Goal: Task Accomplishment & Management: Manage account settings

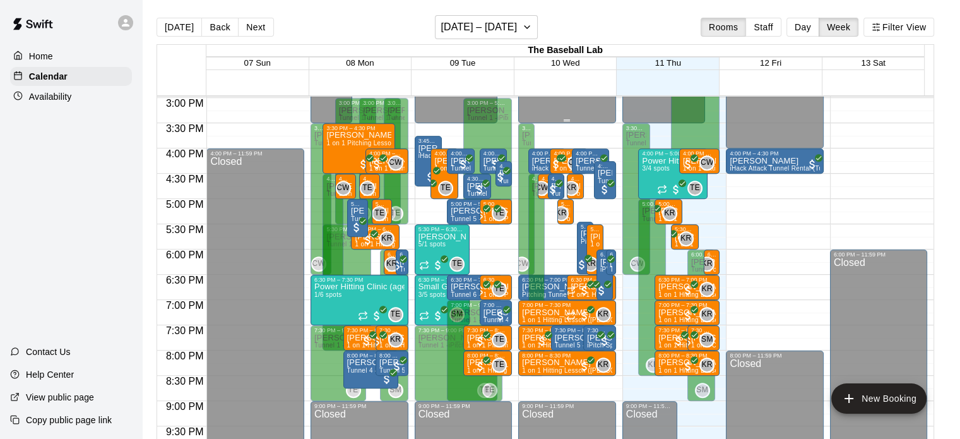
scroll to position [758, 0]
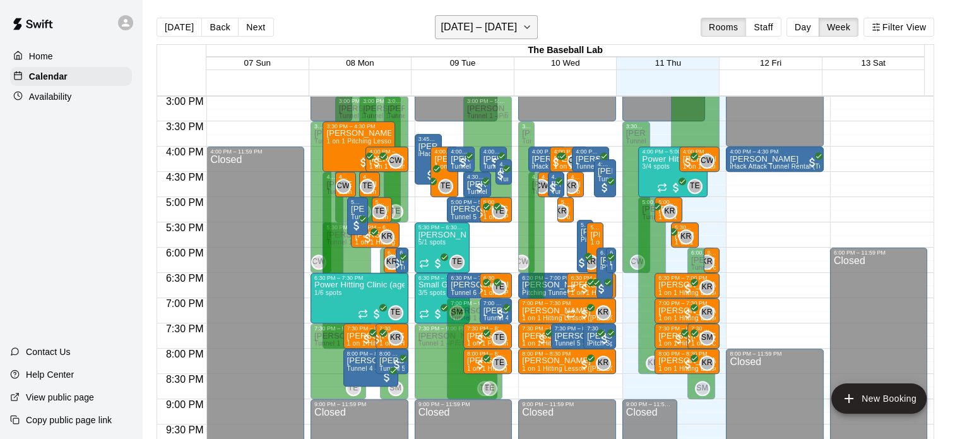
click at [471, 35] on h6 "[DATE] – [DATE]" at bounding box center [479, 27] width 76 height 18
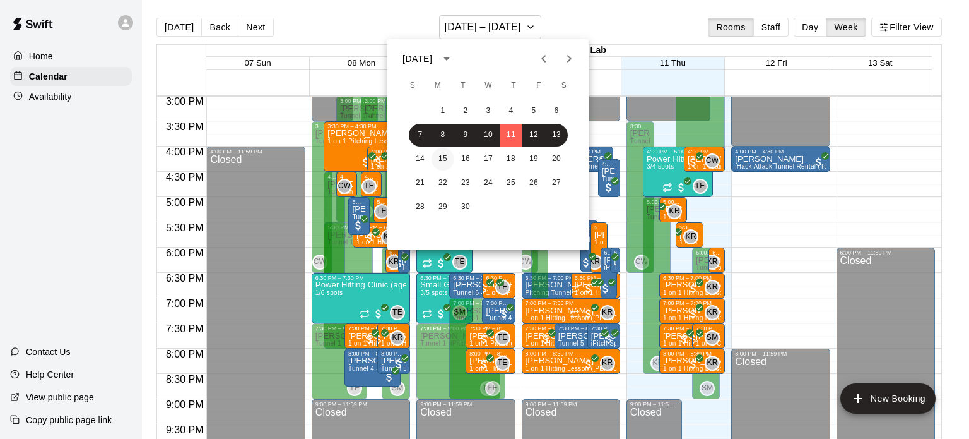
click at [451, 156] on button "15" at bounding box center [443, 159] width 23 height 23
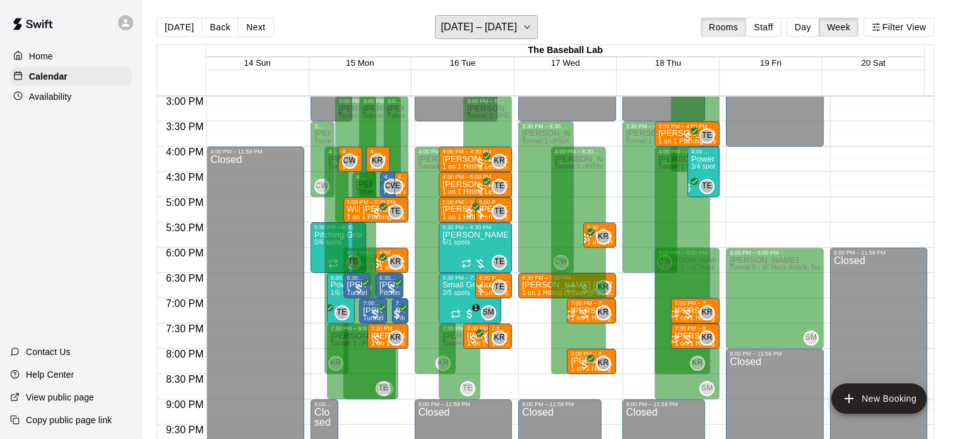
scroll to position [663, 0]
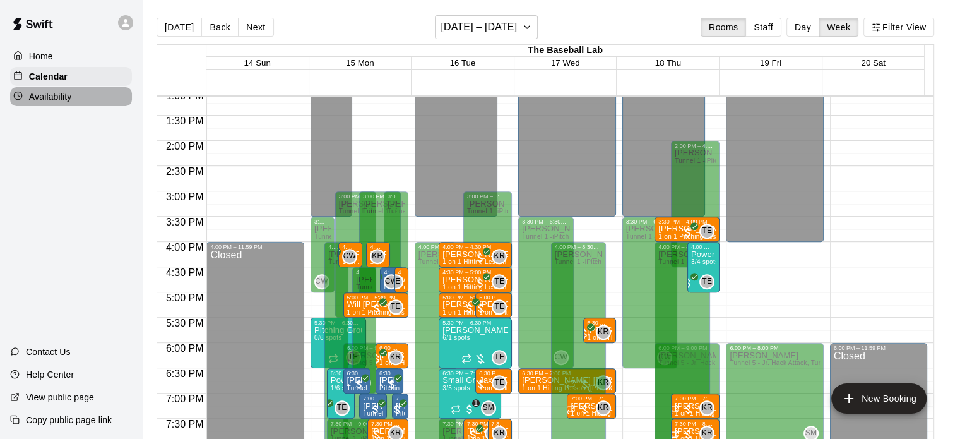
click at [76, 93] on div "Availability" at bounding box center [71, 96] width 122 height 19
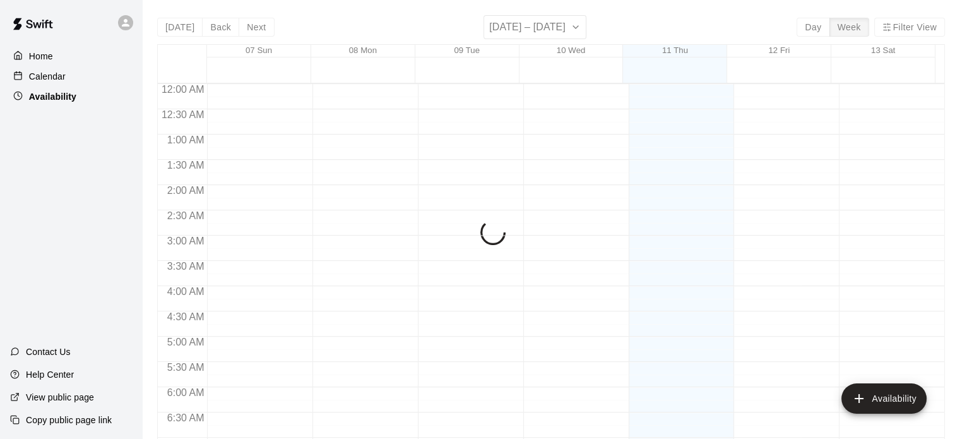
scroll to position [636, 0]
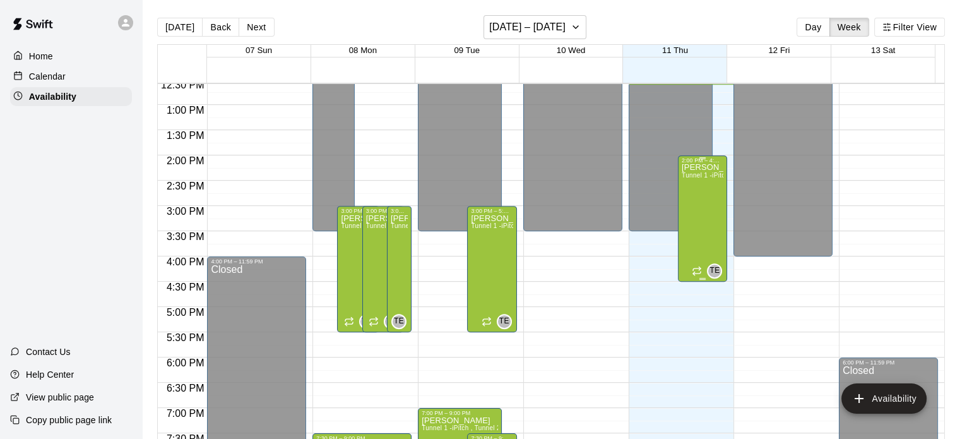
click at [701, 236] on div "[PERSON_NAME] Tunnel 1 -iPitch , Tunnel 2 - mounds and MOCAP, Tunnel 3 - Hack A…" at bounding box center [703, 382] width 42 height 439
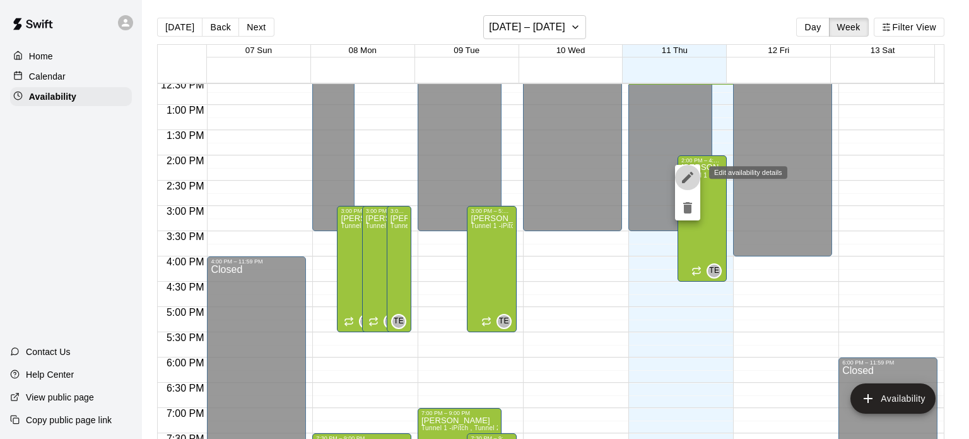
click at [680, 179] on icon "edit" at bounding box center [687, 177] width 15 height 15
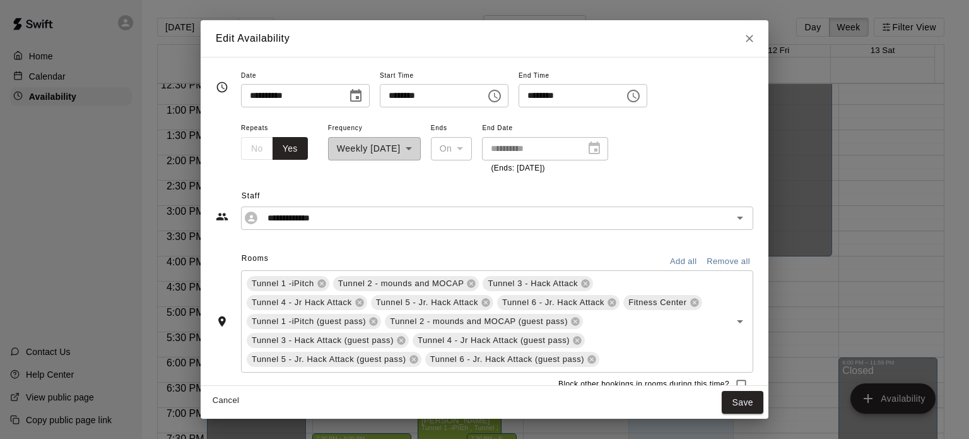
click at [616, 103] on input "********" at bounding box center [567, 95] width 97 height 23
type input "********"
click at [740, 406] on button "Save" at bounding box center [743, 402] width 42 height 23
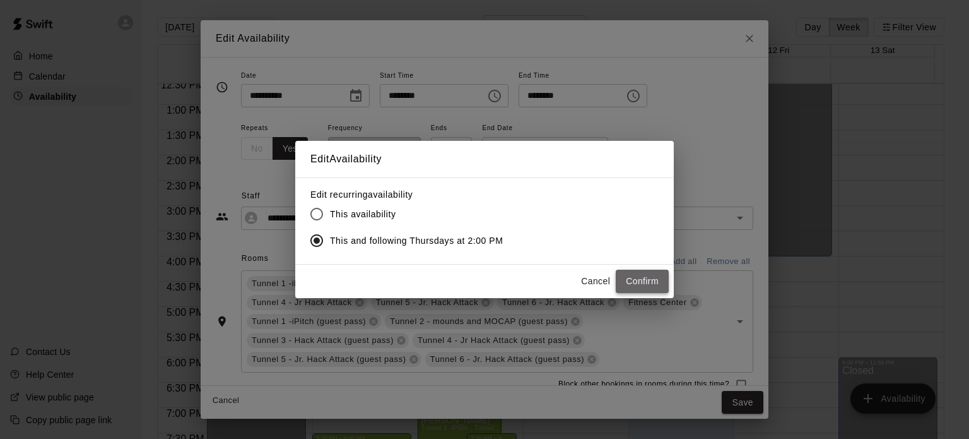
click at [648, 277] on button "Confirm" at bounding box center [642, 281] width 53 height 23
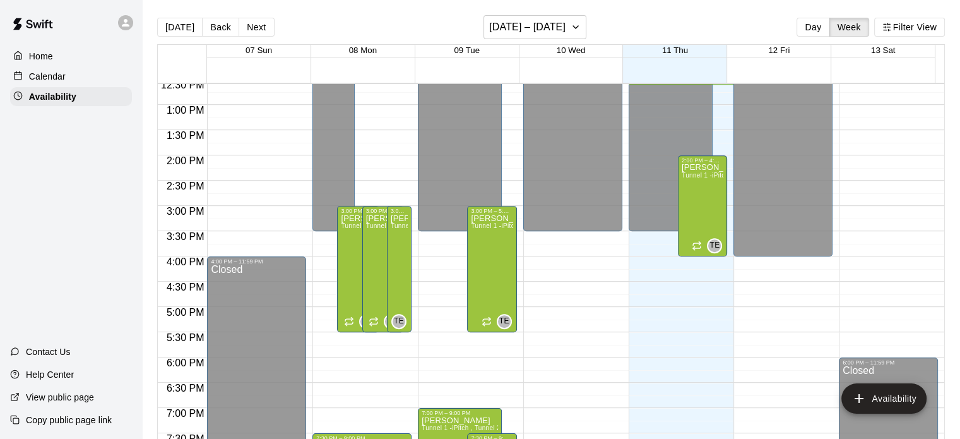
click at [61, 83] on p "Calendar" at bounding box center [47, 76] width 37 height 13
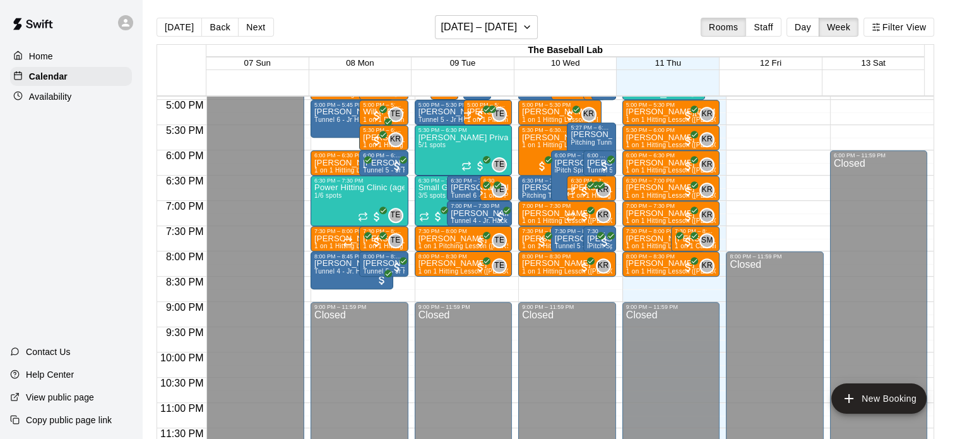
scroll to position [649, 0]
